Goal: Find specific page/section: Find specific page/section

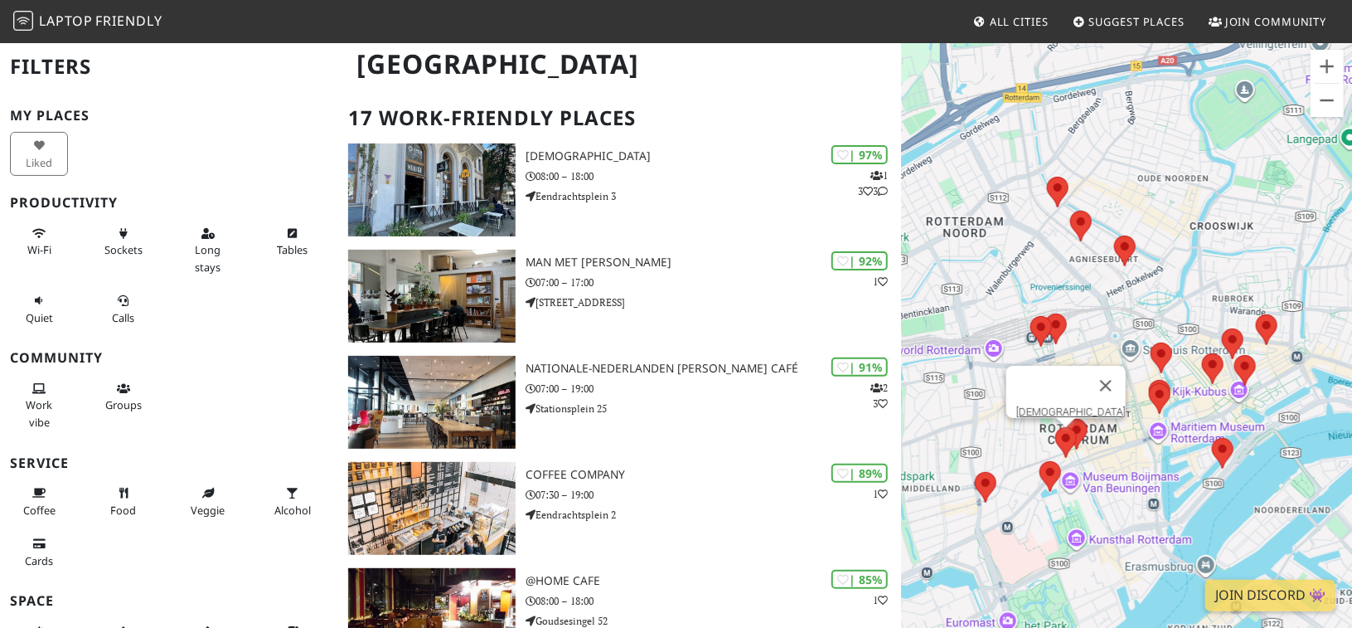
scroll to position [81, 0]
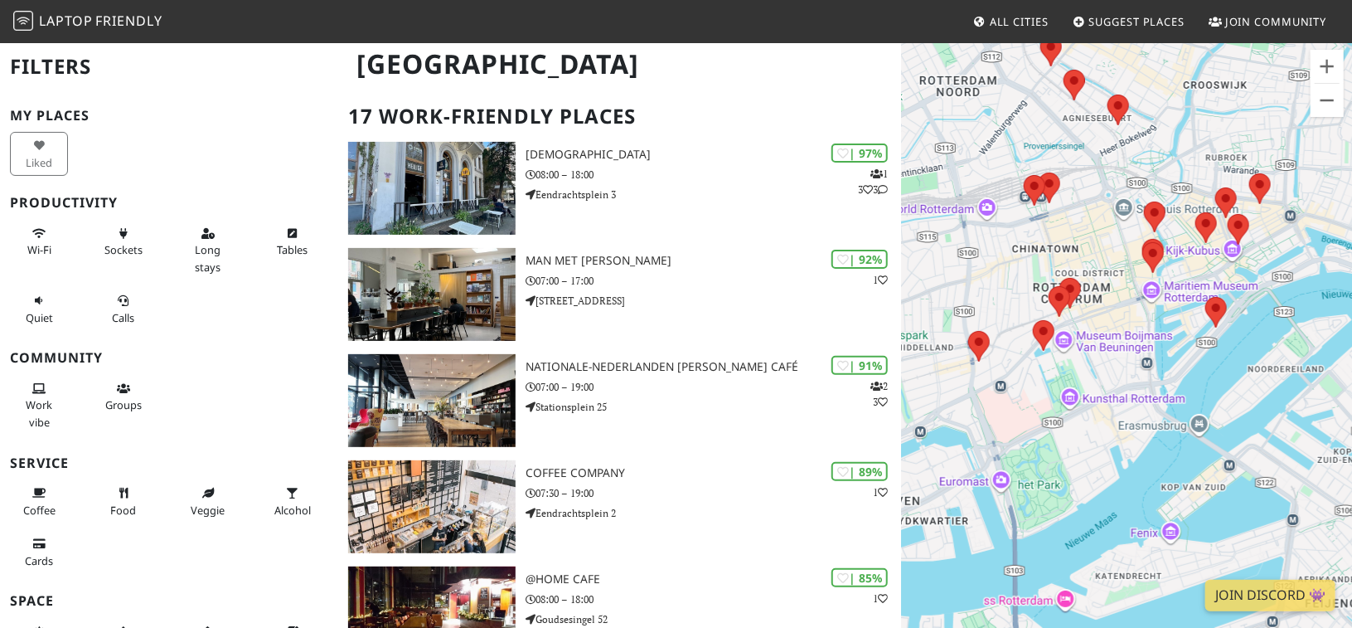
drag, startPoint x: 976, startPoint y: 419, endPoint x: 957, endPoint y: 274, distance: 146.3
click at [957, 274] on div "To navigate, press the arrow keys." at bounding box center [1126, 355] width 451 height 628
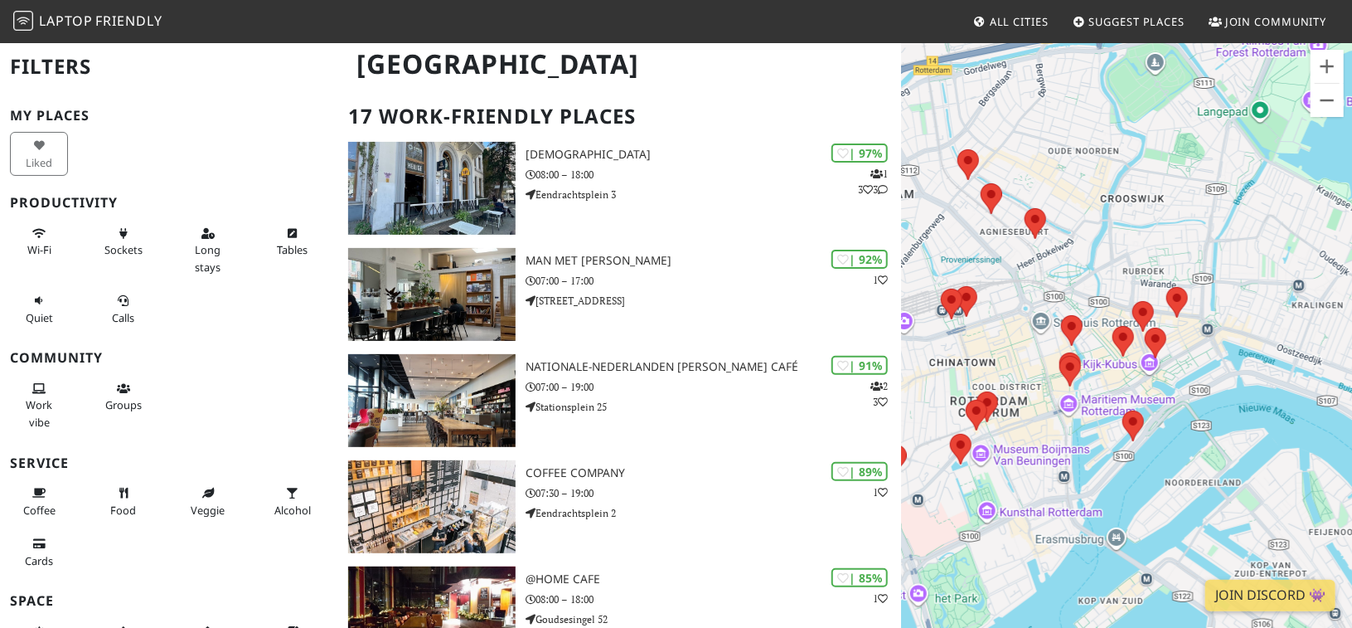
drag, startPoint x: 1295, startPoint y: 308, endPoint x: 1200, endPoint y: 448, distance: 169.0
click at [1200, 448] on div "To navigate, press the arrow keys." at bounding box center [1126, 355] width 451 height 628
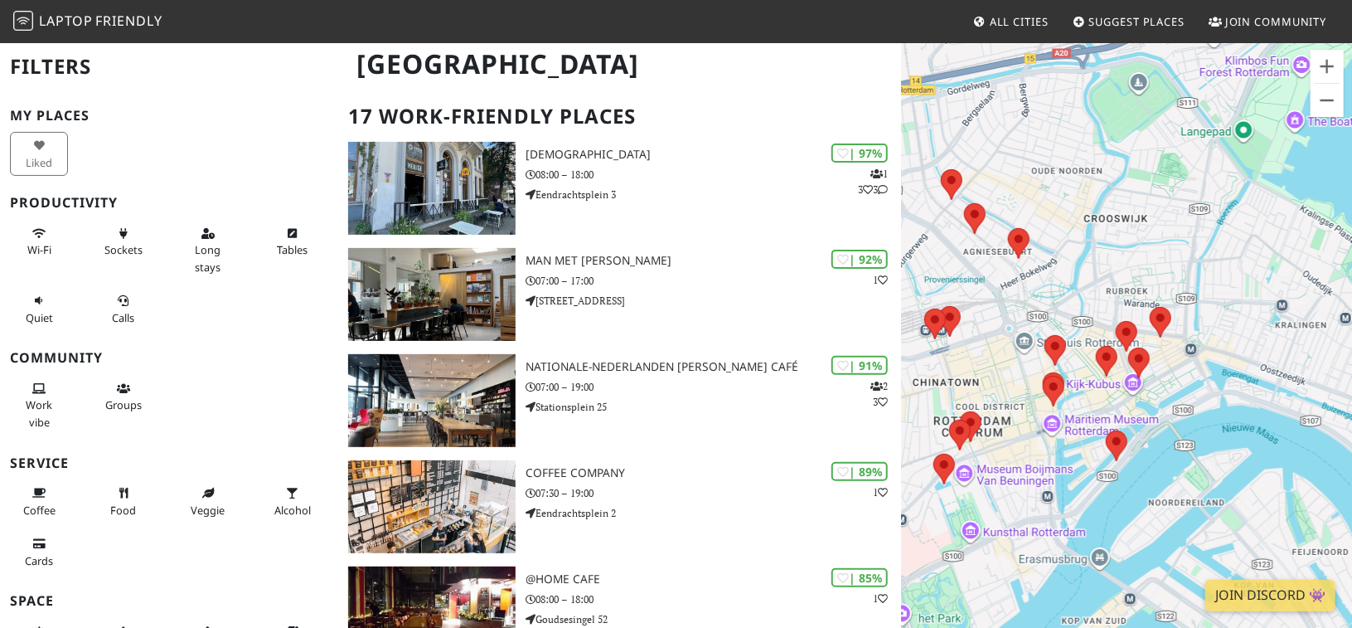
drag, startPoint x: 1016, startPoint y: 405, endPoint x: 1115, endPoint y: 312, distance: 135.5
click at [1115, 312] on div "To navigate, press the arrow keys." at bounding box center [1126, 355] width 451 height 628
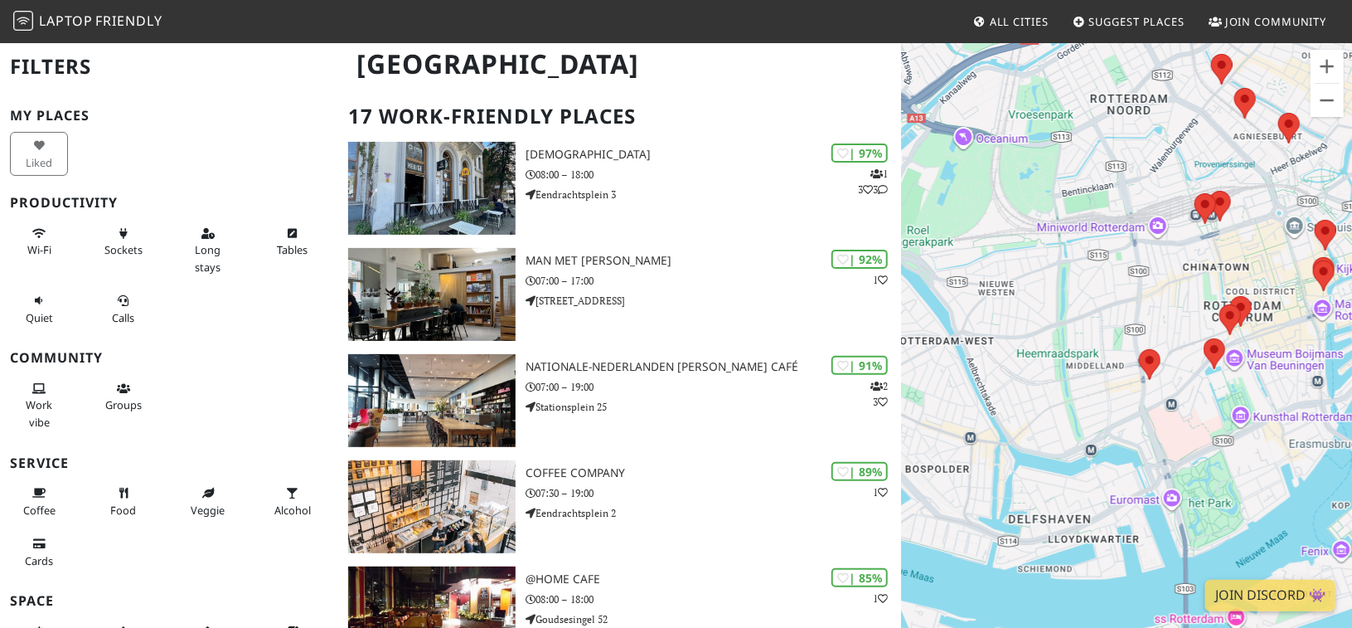
drag, startPoint x: 992, startPoint y: 487, endPoint x: 1195, endPoint y: 397, distance: 221.2
click at [1195, 397] on div "To navigate, press the arrow keys." at bounding box center [1126, 355] width 451 height 628
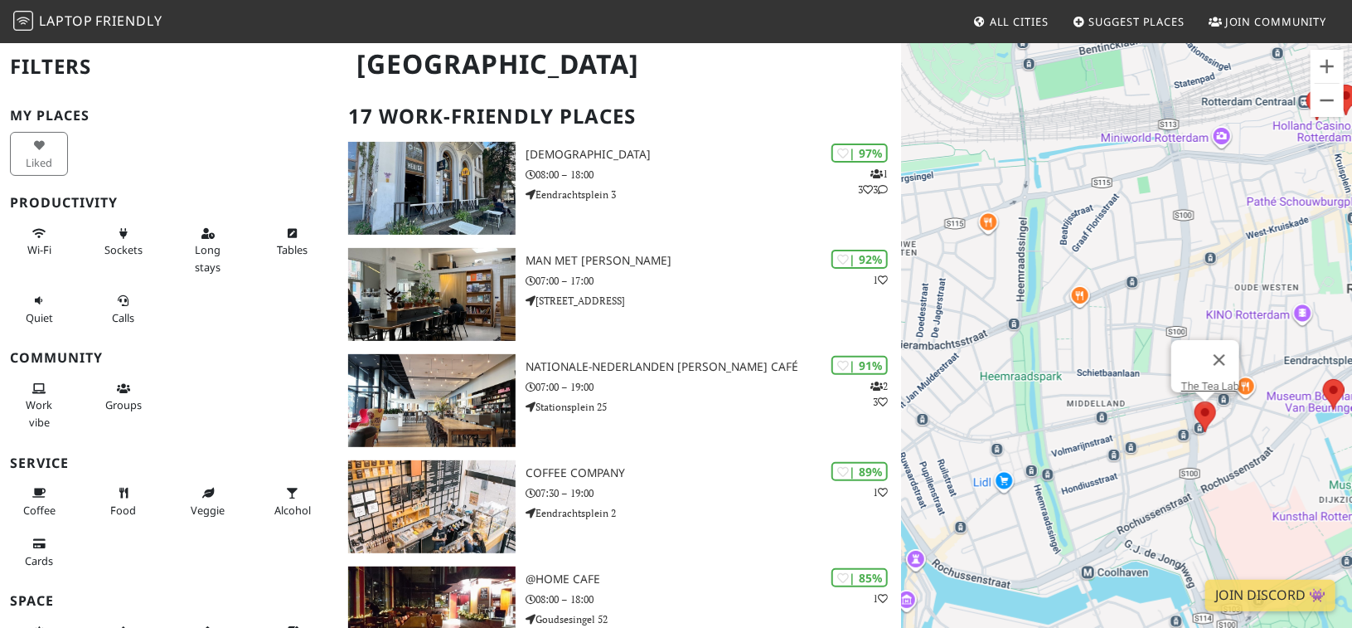
click at [1195, 401] on area at bounding box center [1195, 401] width 0 height 0
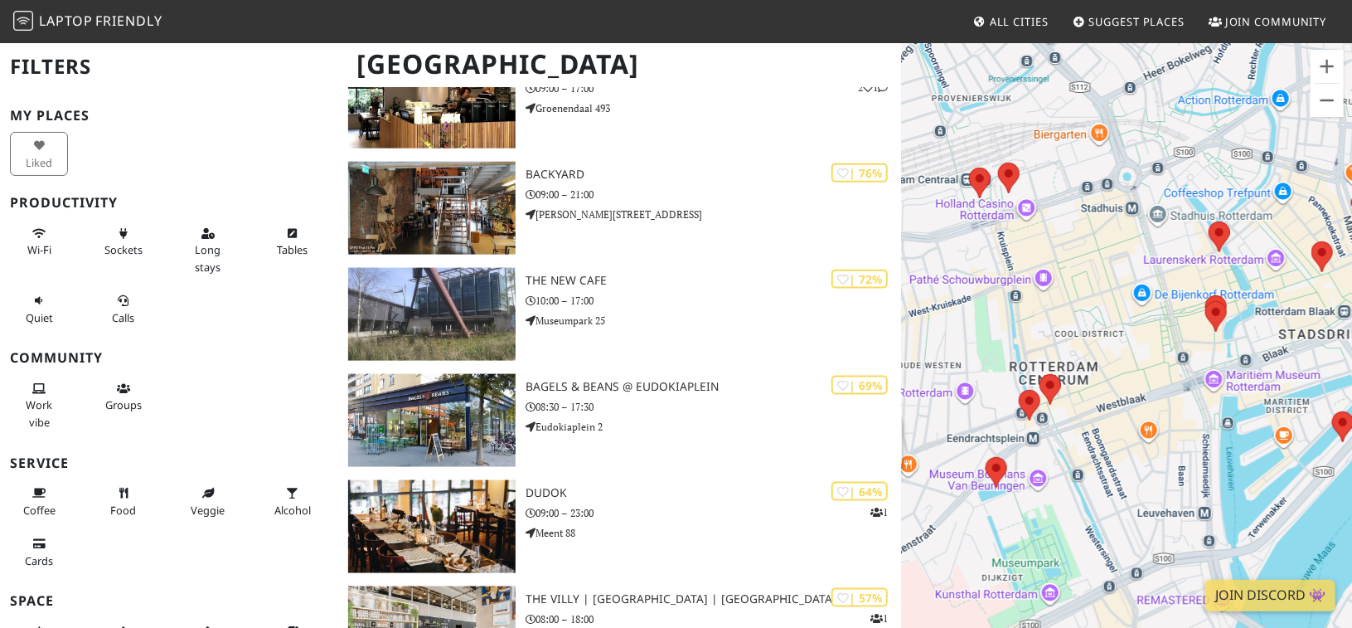
scroll to position [1095, 0]
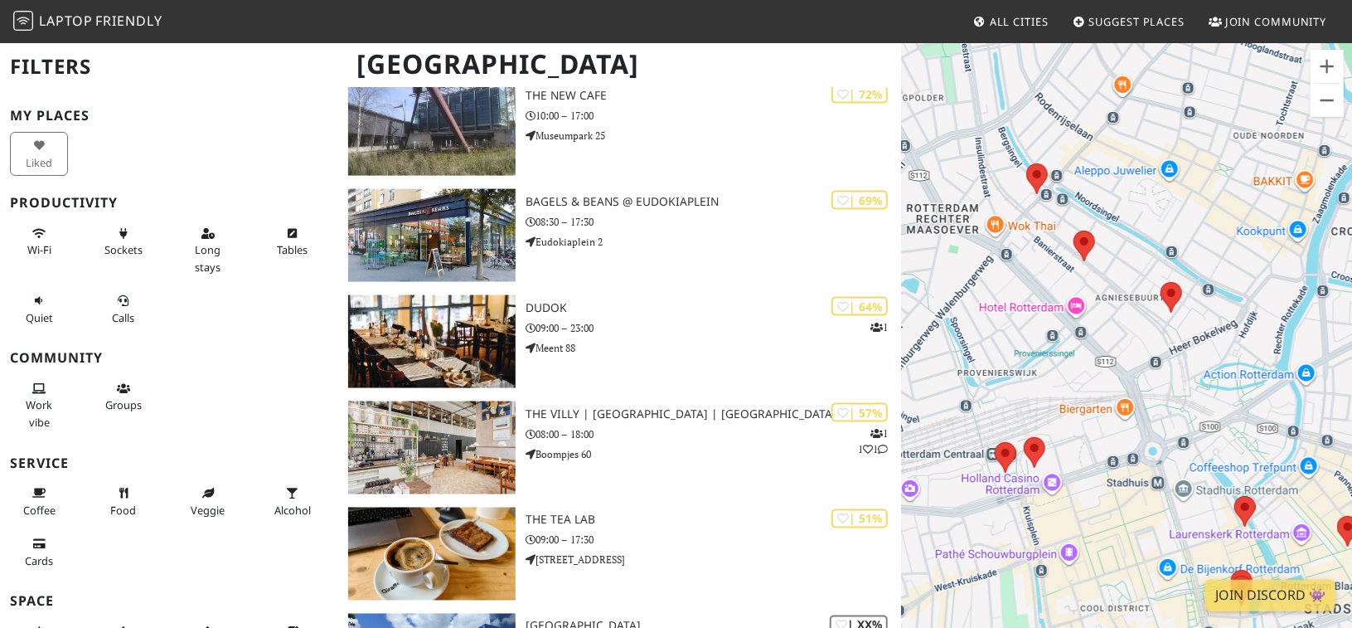
drag, startPoint x: 967, startPoint y: 566, endPoint x: 1016, endPoint y: 410, distance: 163.3
click at [1016, 410] on div "To navigate, press the arrow keys. The Tea Lab" at bounding box center [1126, 355] width 451 height 628
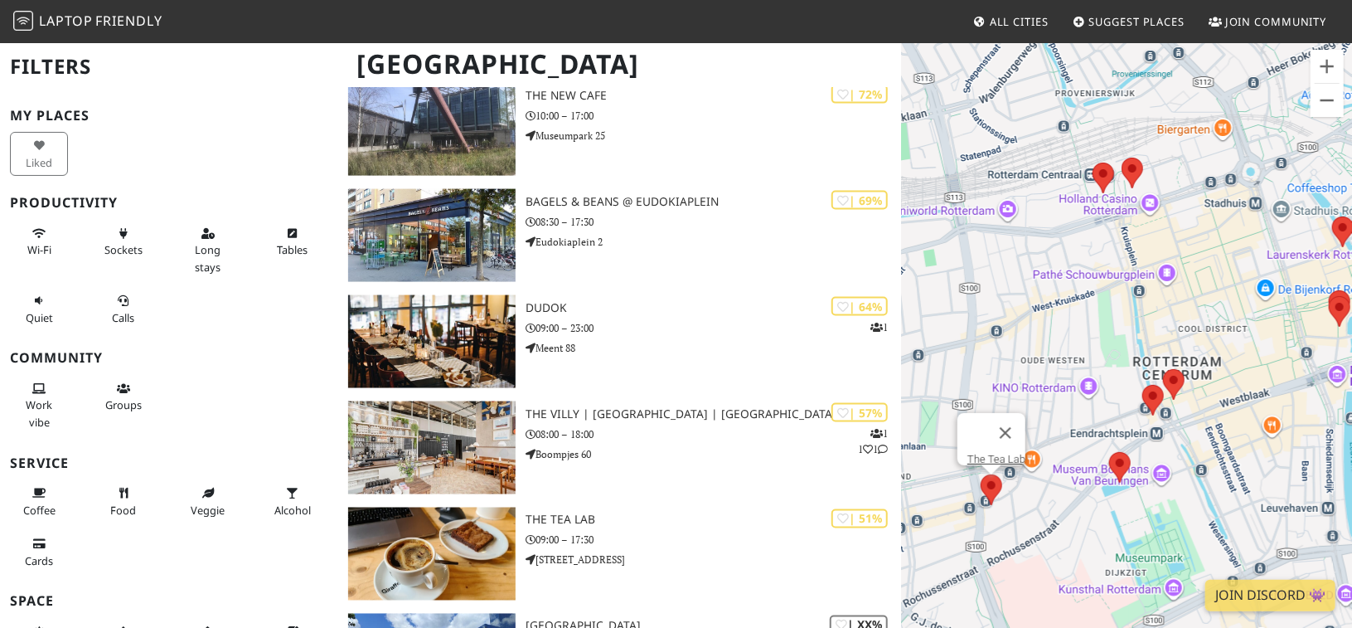
drag, startPoint x: 1118, startPoint y: 462, endPoint x: 1164, endPoint y: 331, distance: 139.0
click at [1164, 331] on div "To navigate, press the arrow keys. The Tea Lab" at bounding box center [1126, 355] width 451 height 628
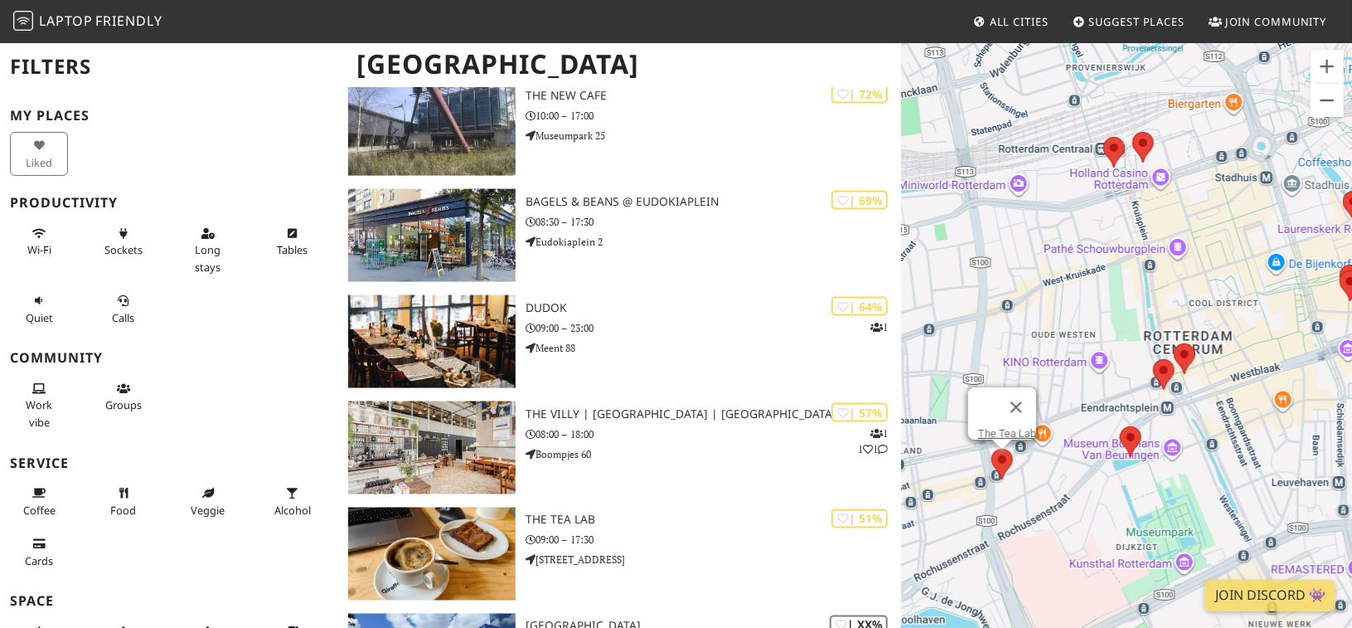
click at [991, 448] on area at bounding box center [991, 448] width 0 height 0
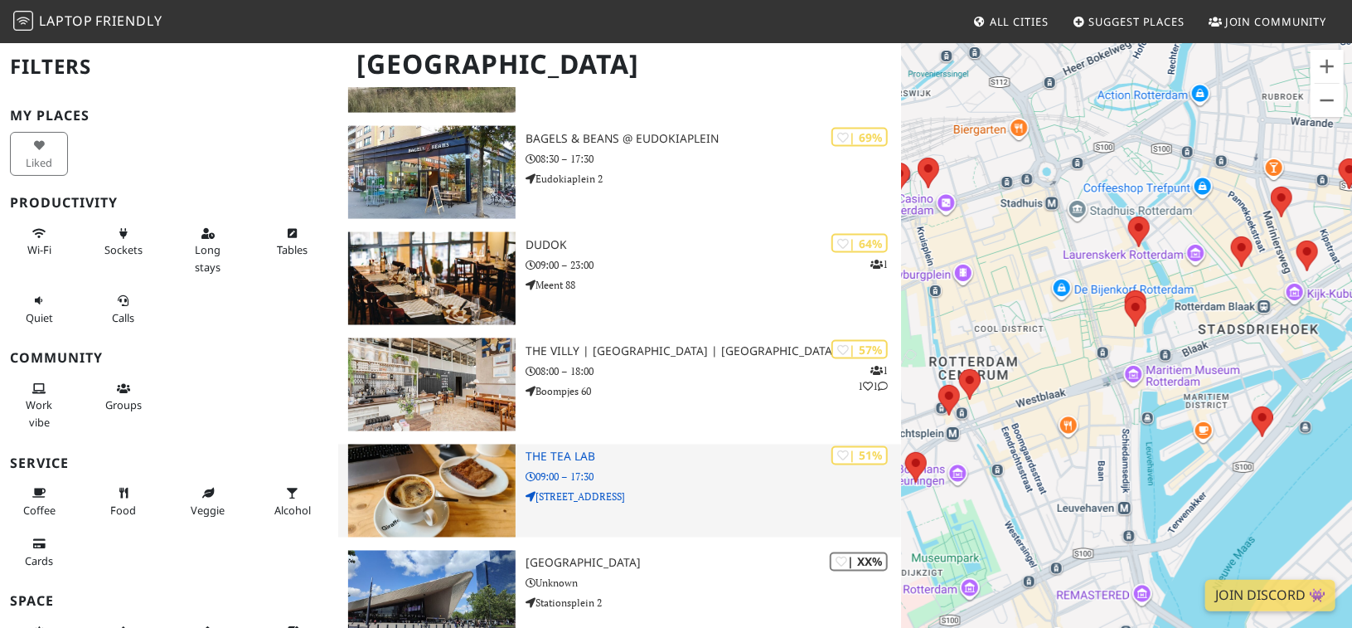
scroll to position [1152, 0]
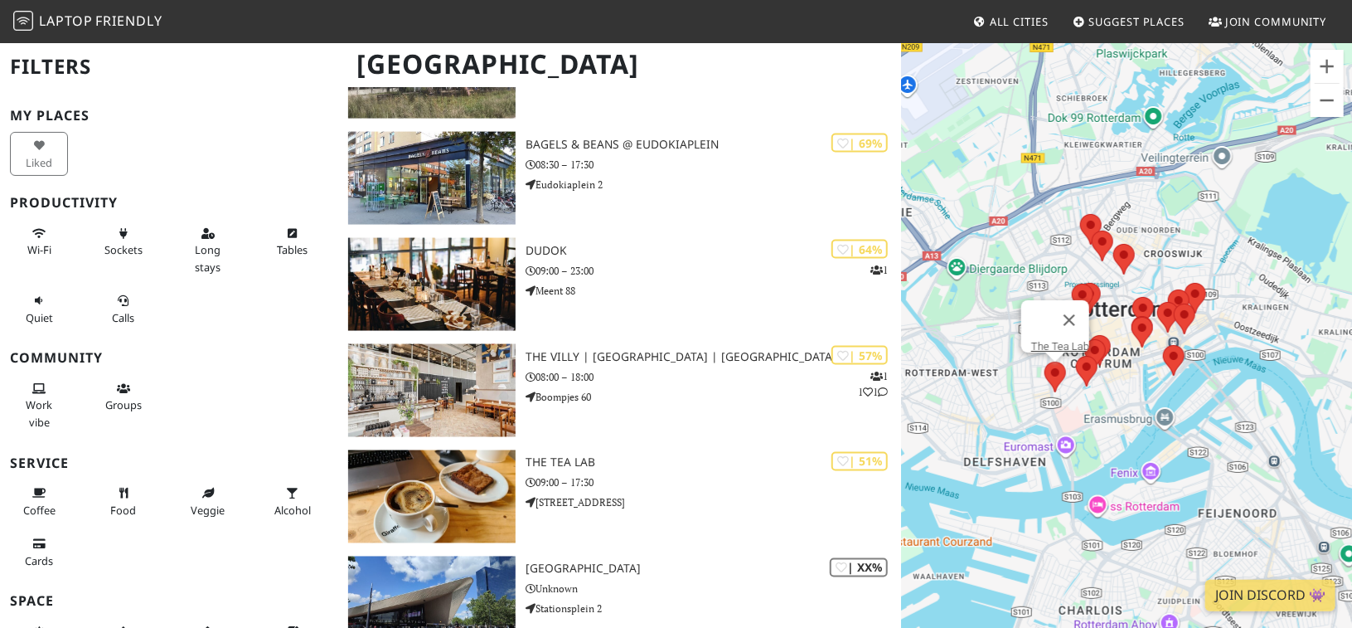
drag, startPoint x: 979, startPoint y: 521, endPoint x: 1018, endPoint y: 401, distance: 125.6
click at [1018, 401] on div "To navigate, press the arrow keys. The Tea Lab" at bounding box center [1126, 355] width 451 height 628
click at [1076, 305] on button "Close" at bounding box center [1069, 321] width 40 height 40
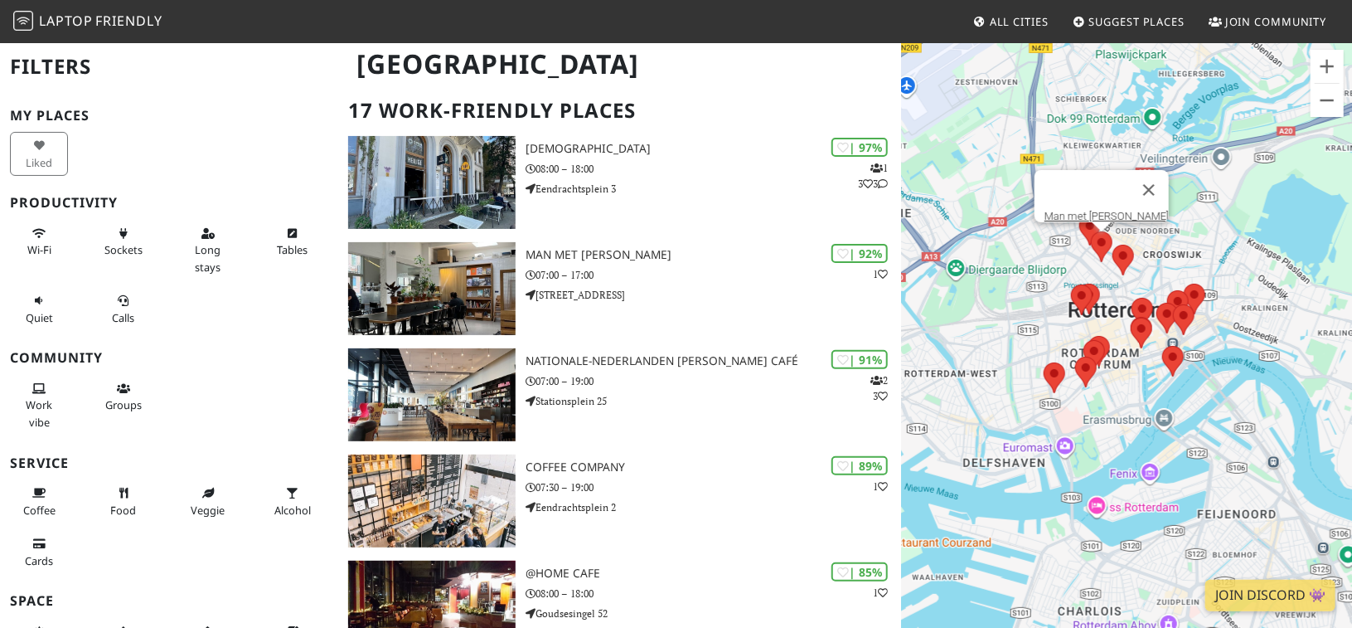
scroll to position [0, 0]
